Goal: Navigation & Orientation: Find specific page/section

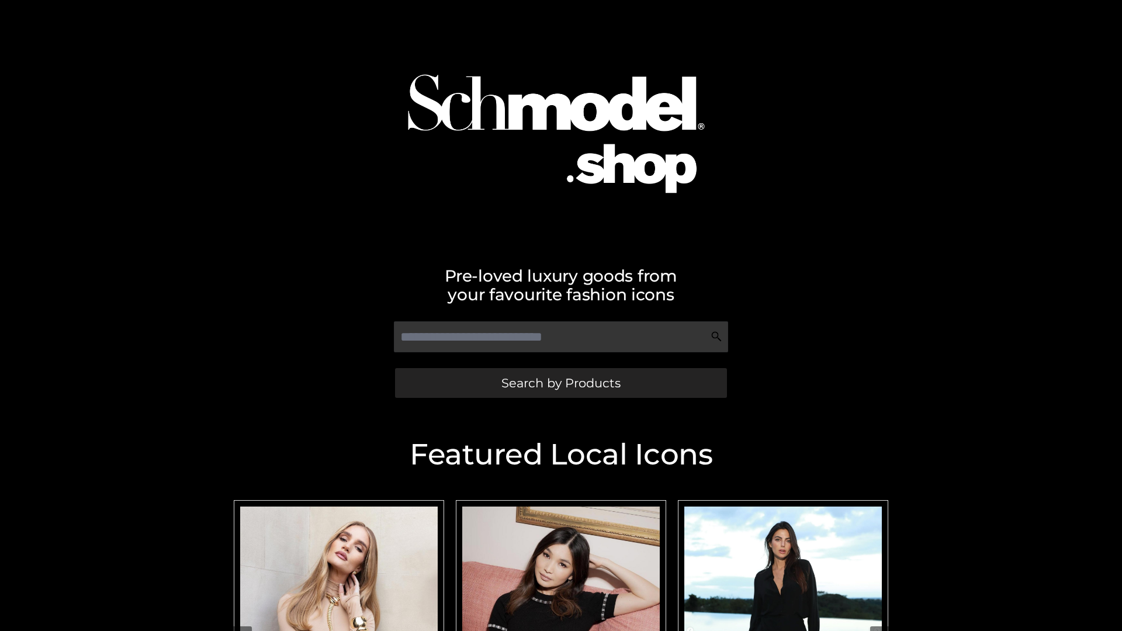
click at [561, 383] on span "Search by Products" at bounding box center [560, 383] width 119 height 12
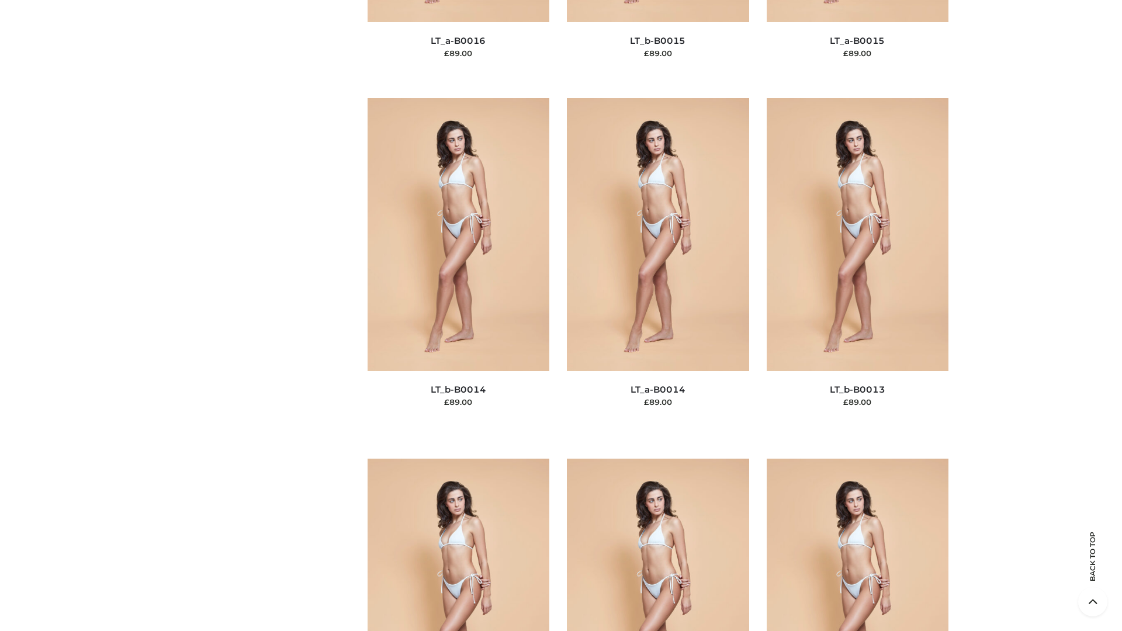
scroll to position [5249, 0]
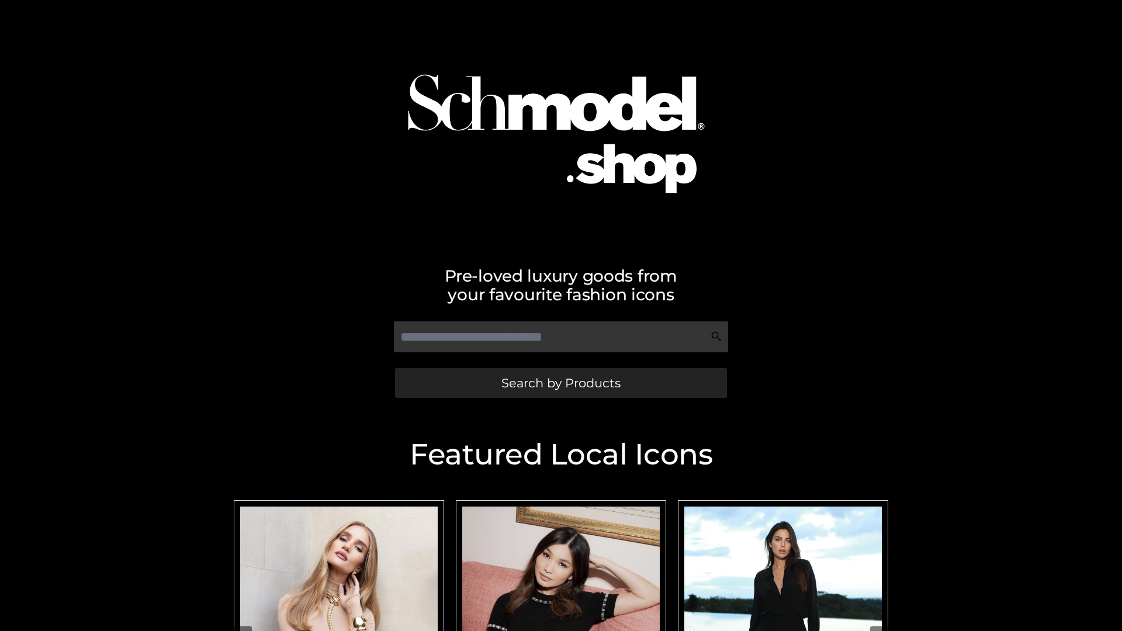
click at [561, 383] on span "Search by Products" at bounding box center [560, 383] width 119 height 12
